Goal: Check status: Check status

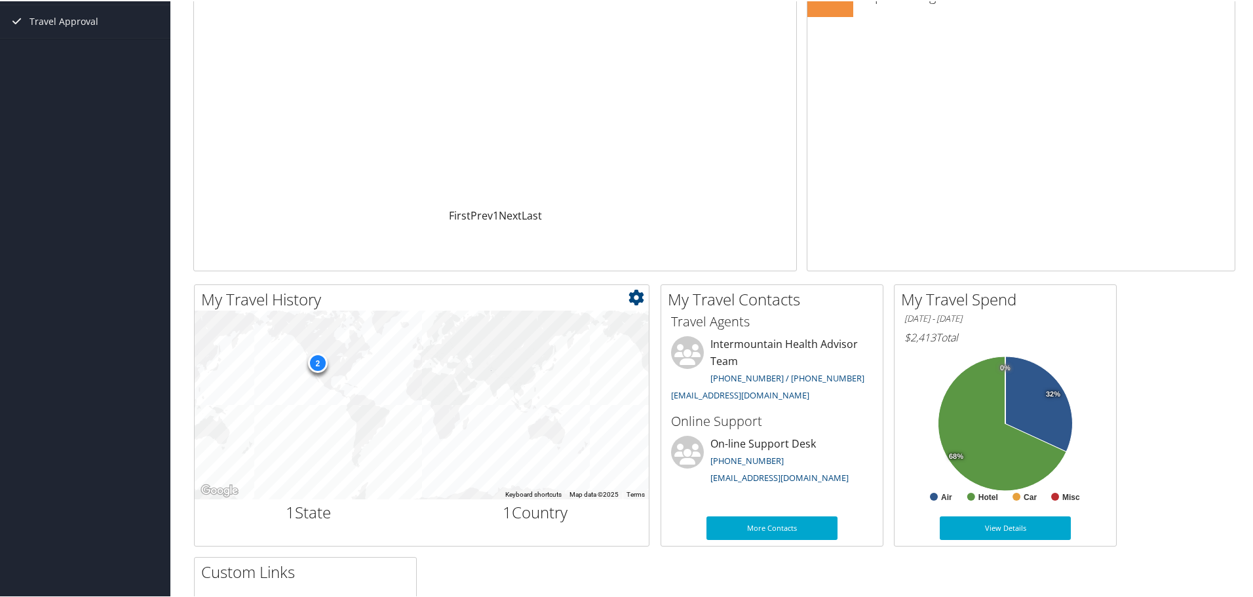
scroll to position [197, 0]
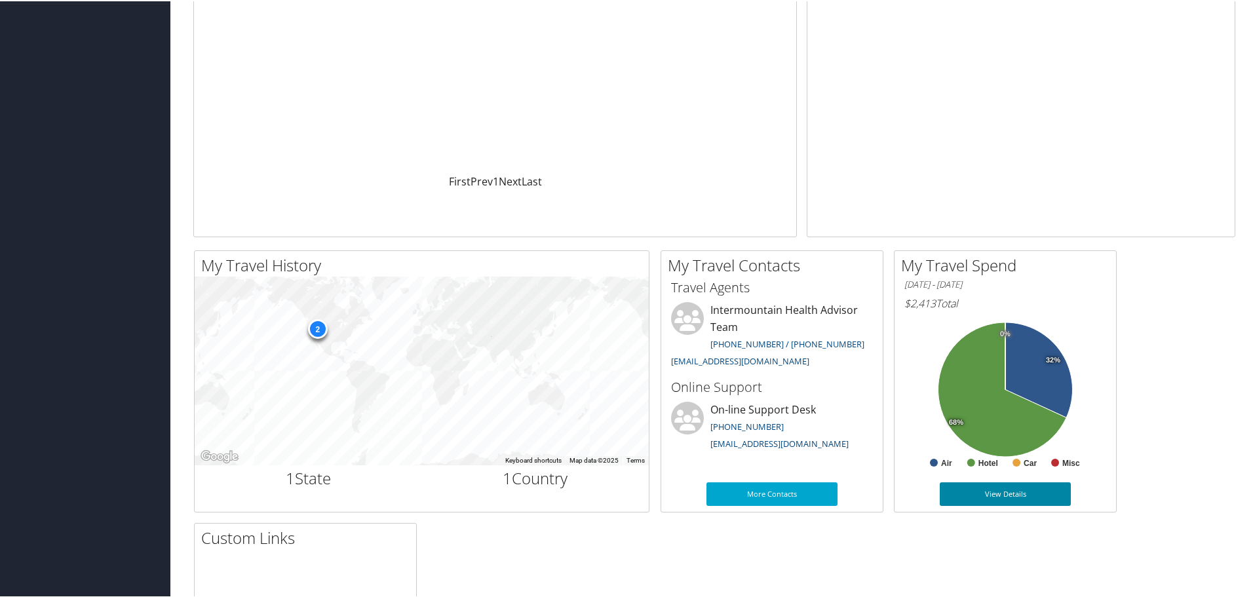
click at [989, 493] on link "View Details" at bounding box center [1004, 493] width 131 height 24
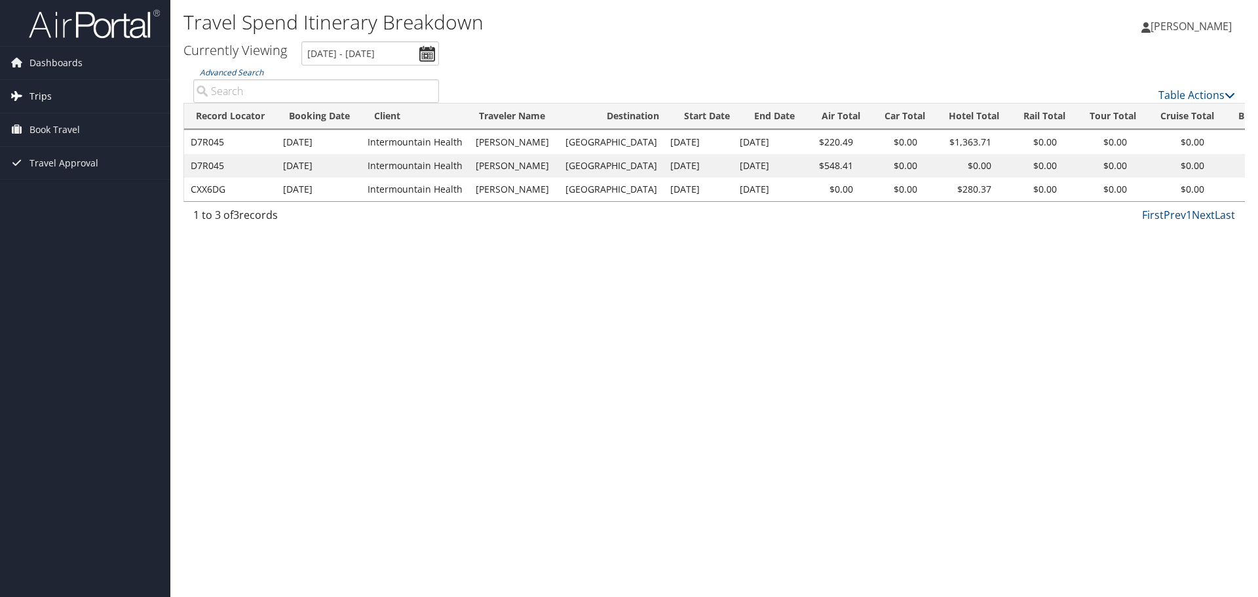
click at [35, 98] on span "Trips" at bounding box center [40, 96] width 22 height 33
click at [75, 127] on link "Current/Future Trips" at bounding box center [85, 123] width 170 height 20
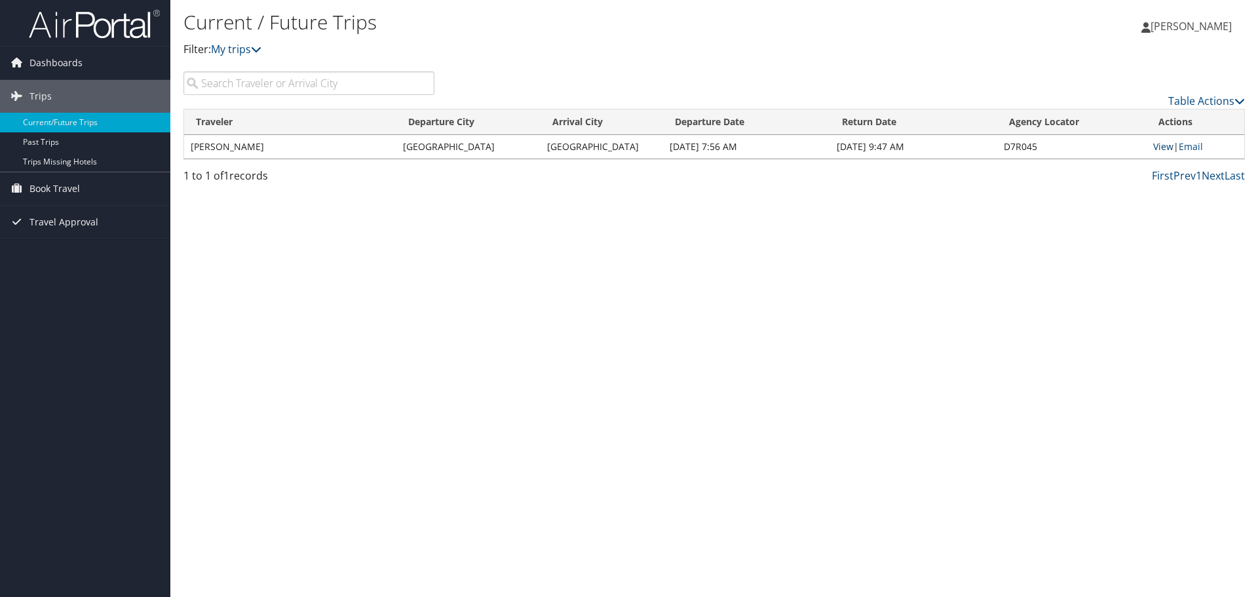
click at [1162, 147] on link "View" at bounding box center [1163, 146] width 20 height 12
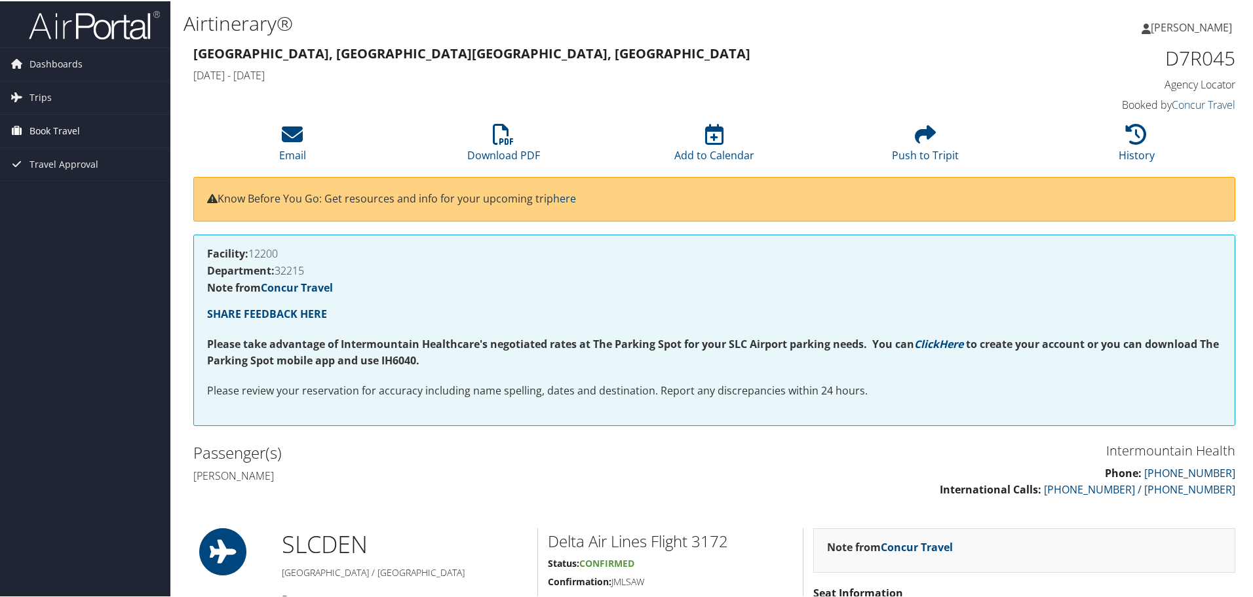
click at [70, 130] on span "Book Travel" at bounding box center [54, 129] width 50 height 33
click at [107, 194] on link "Book/Manage Online Trips" at bounding box center [85, 195] width 170 height 20
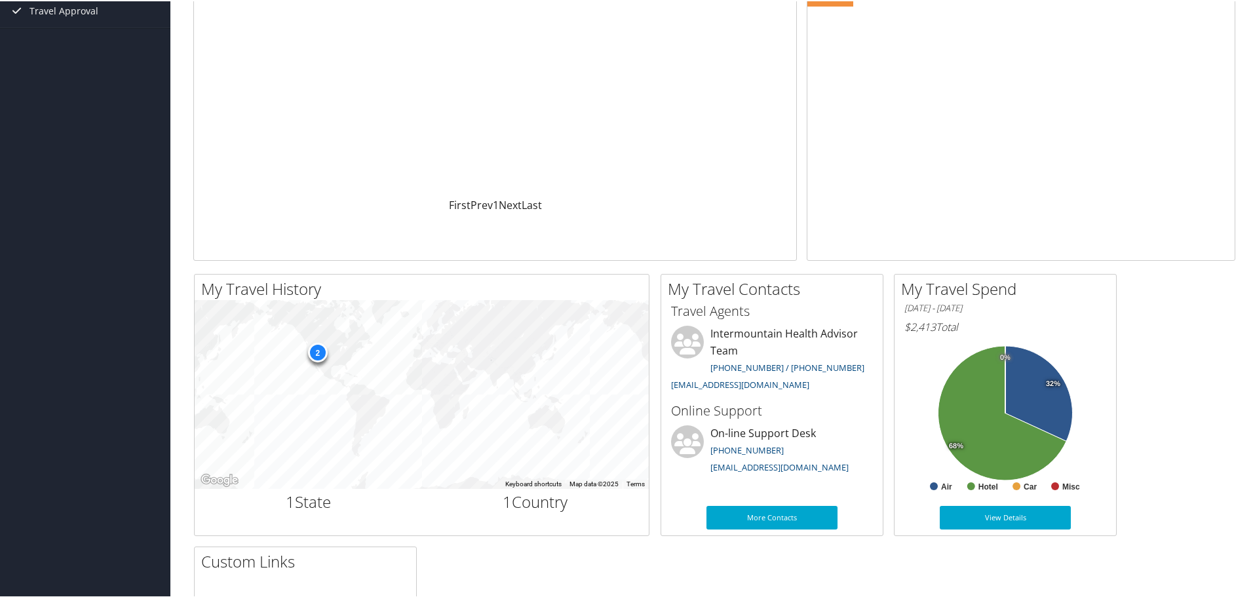
scroll to position [197, 0]
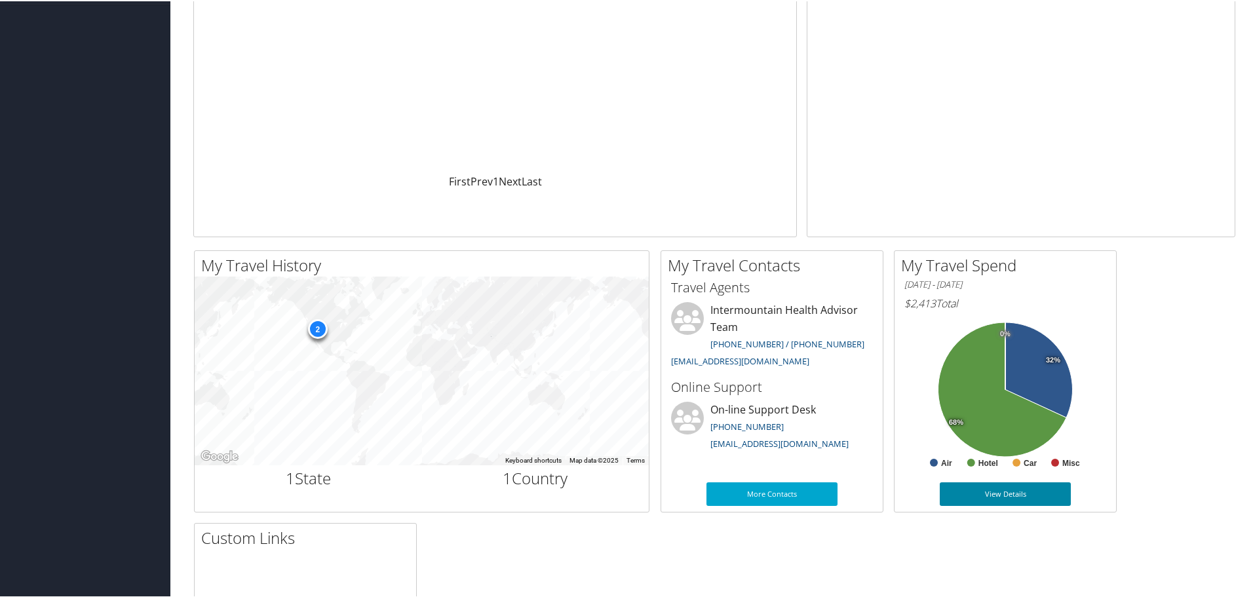
click at [992, 495] on link "View Details" at bounding box center [1004, 493] width 131 height 24
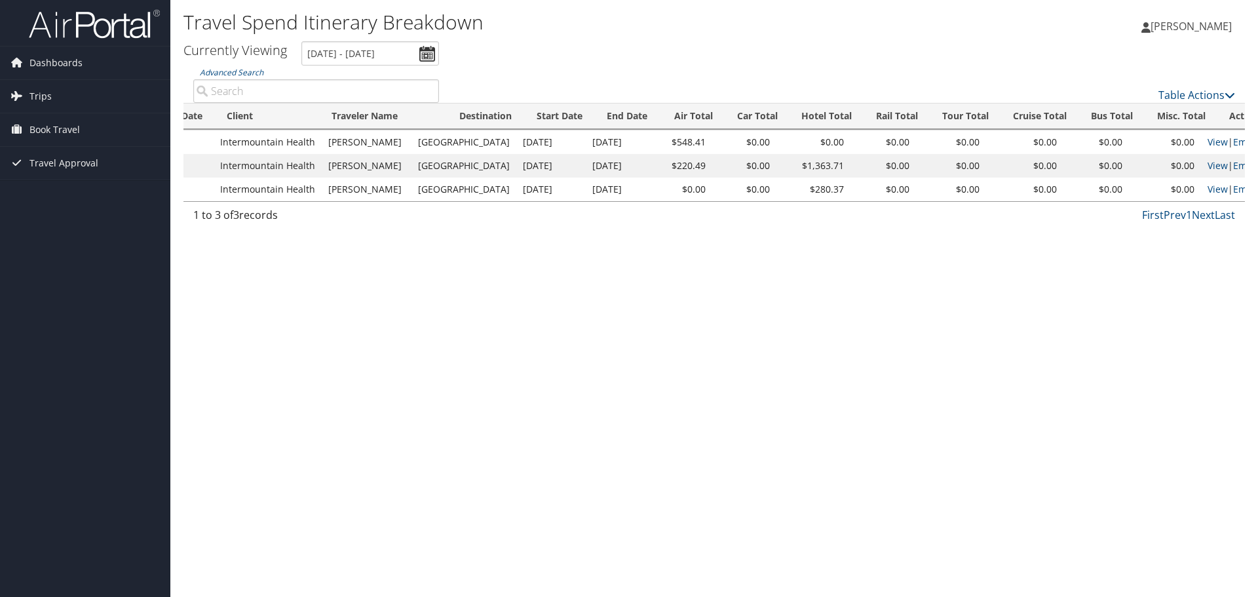
scroll to position [0, 187]
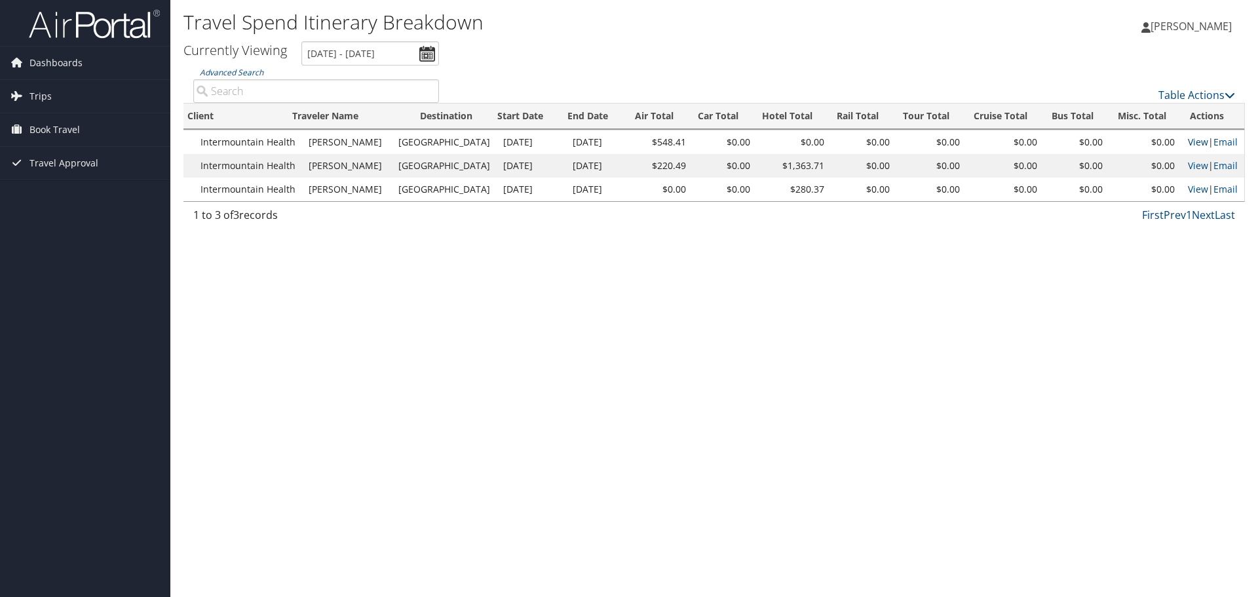
click at [1193, 140] on link "View" at bounding box center [1198, 142] width 20 height 12
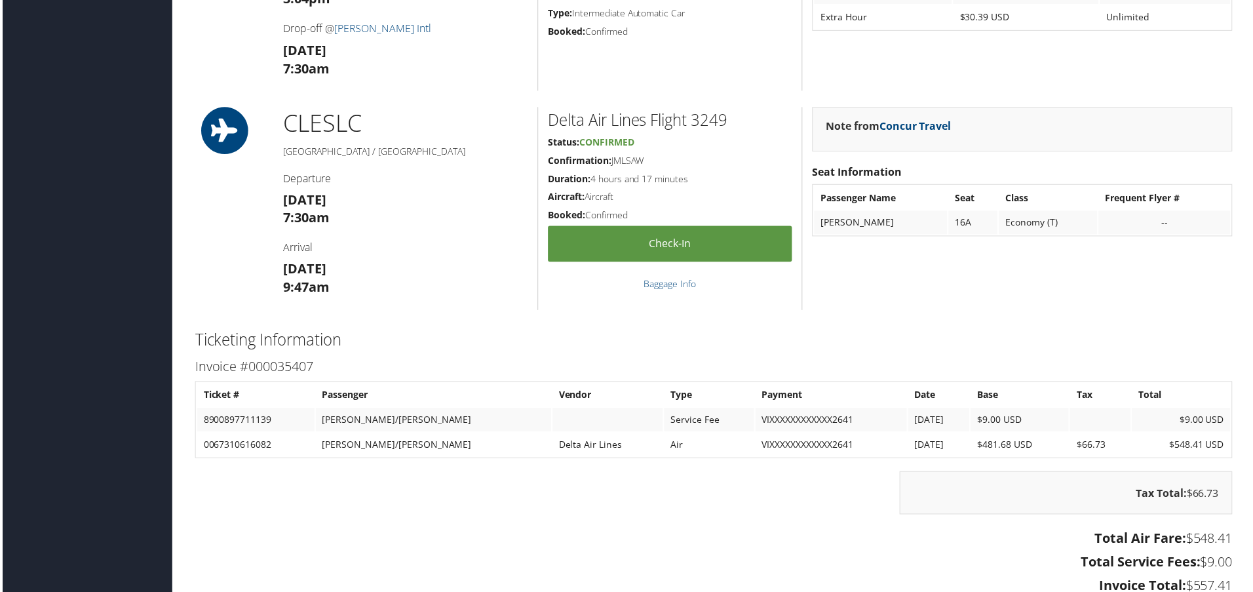
scroll to position [1703, 0]
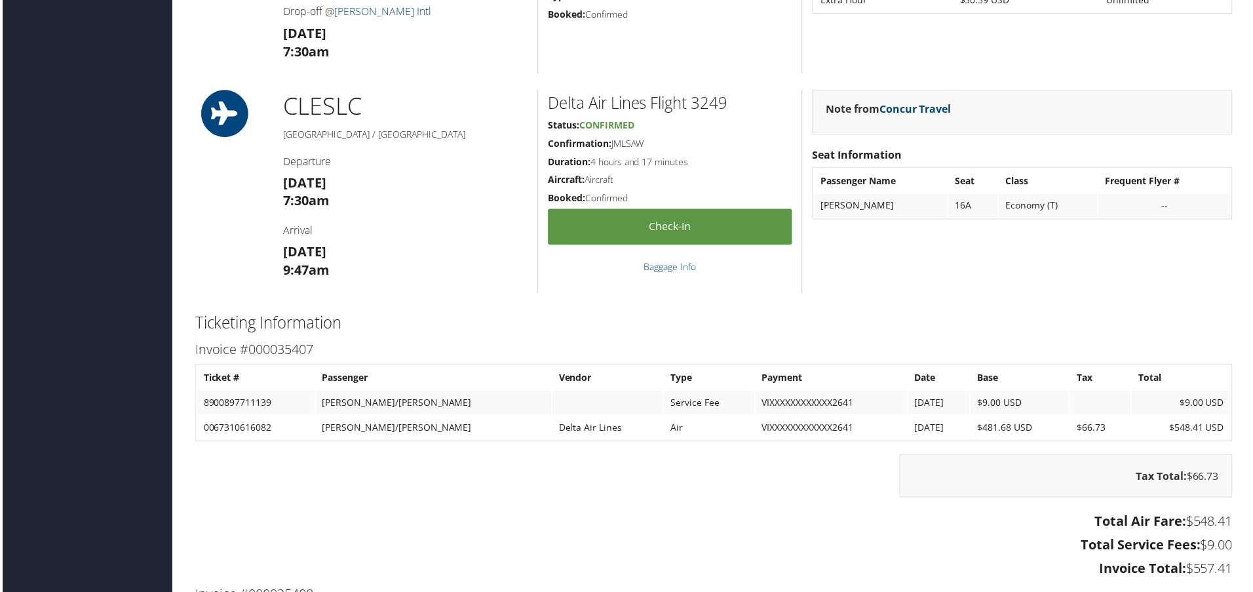
drag, startPoint x: 1053, startPoint y: 589, endPoint x: 1102, endPoint y: 590, distance: 48.5
click at [1102, 590] on h3 "Invoice #000035408" at bounding box center [714, 596] width 1042 height 18
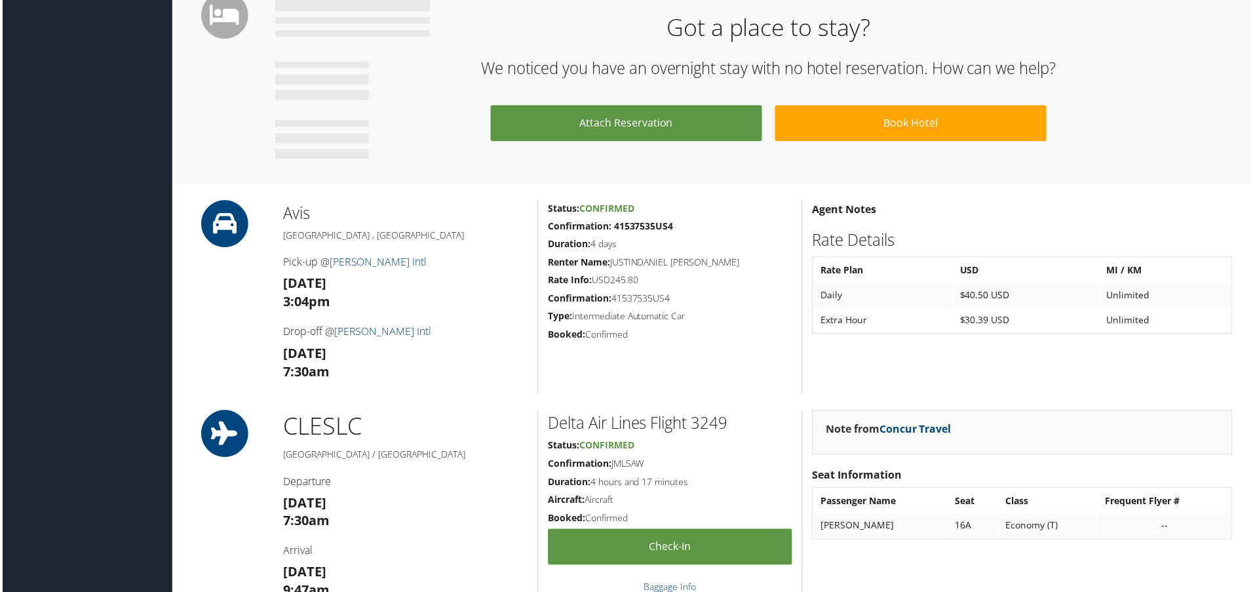
scroll to position [1376, 0]
